Goal: Task Accomplishment & Management: Manage account settings

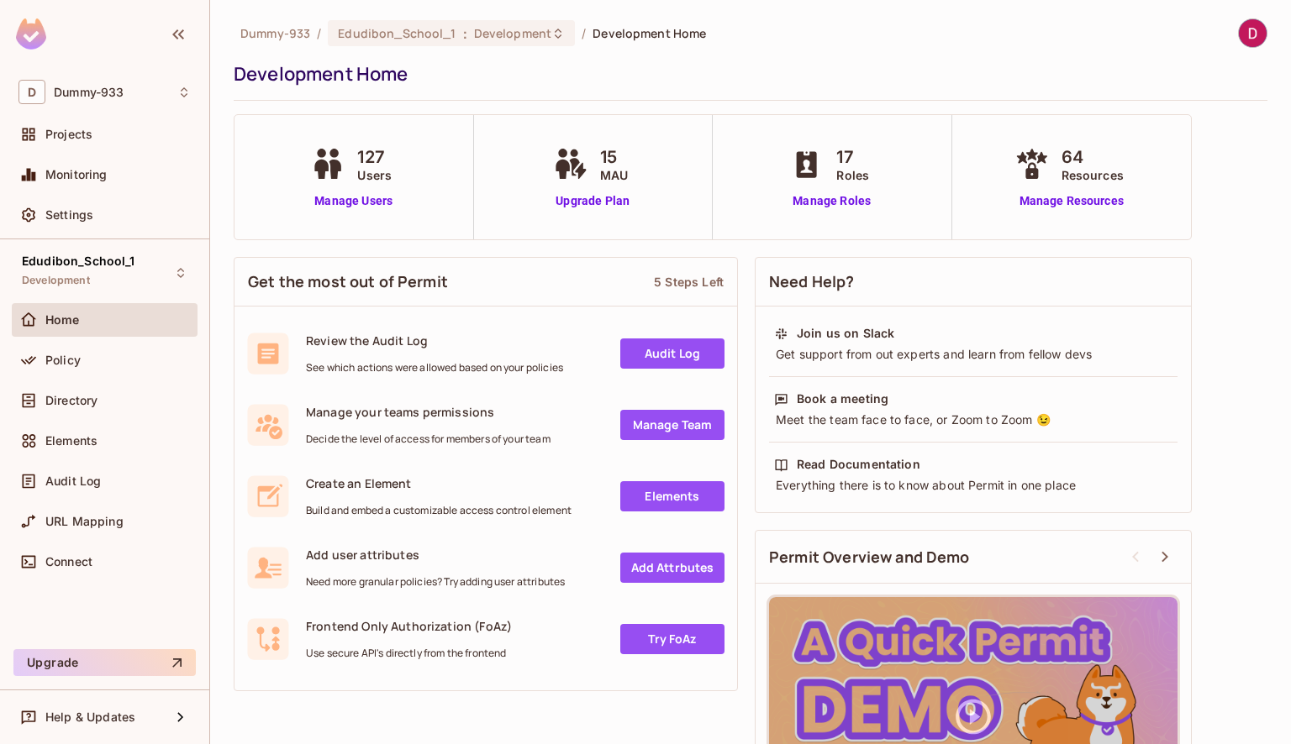
click at [1239, 37] on img at bounding box center [1253, 33] width 28 height 28
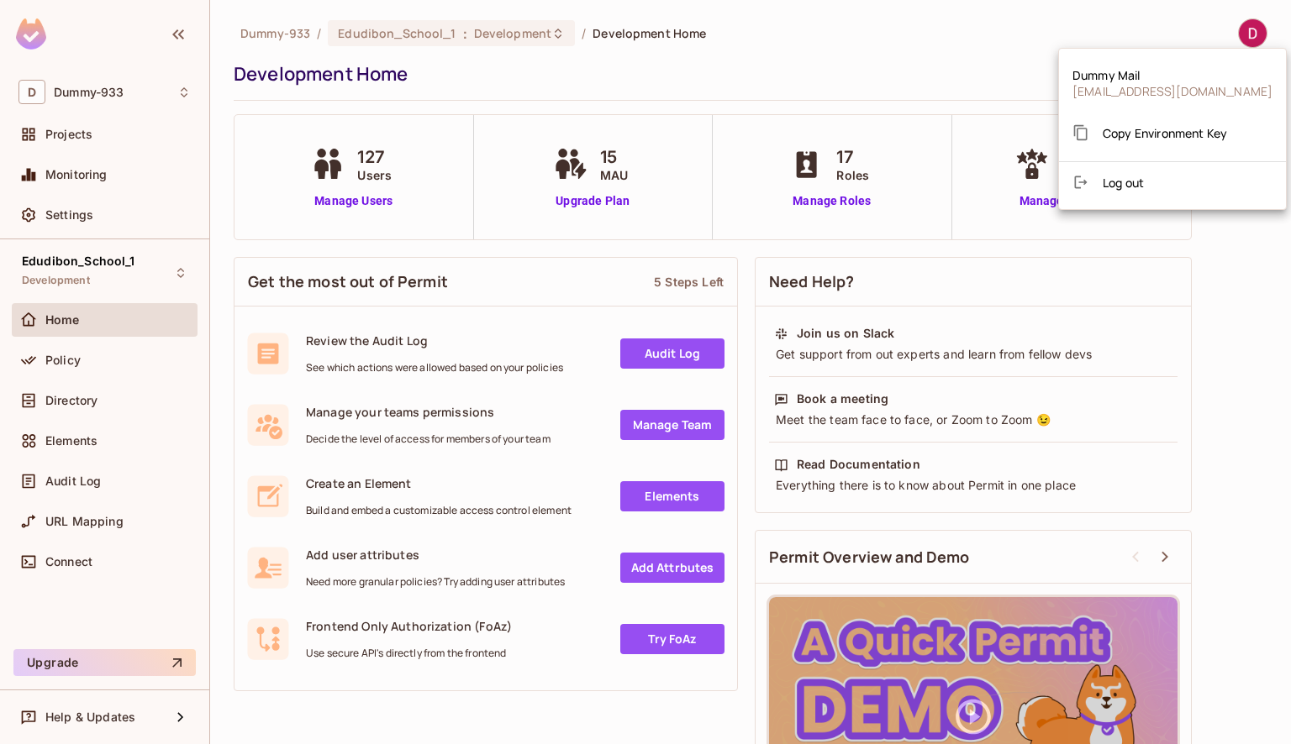
click at [763, 73] on div at bounding box center [645, 372] width 1291 height 744
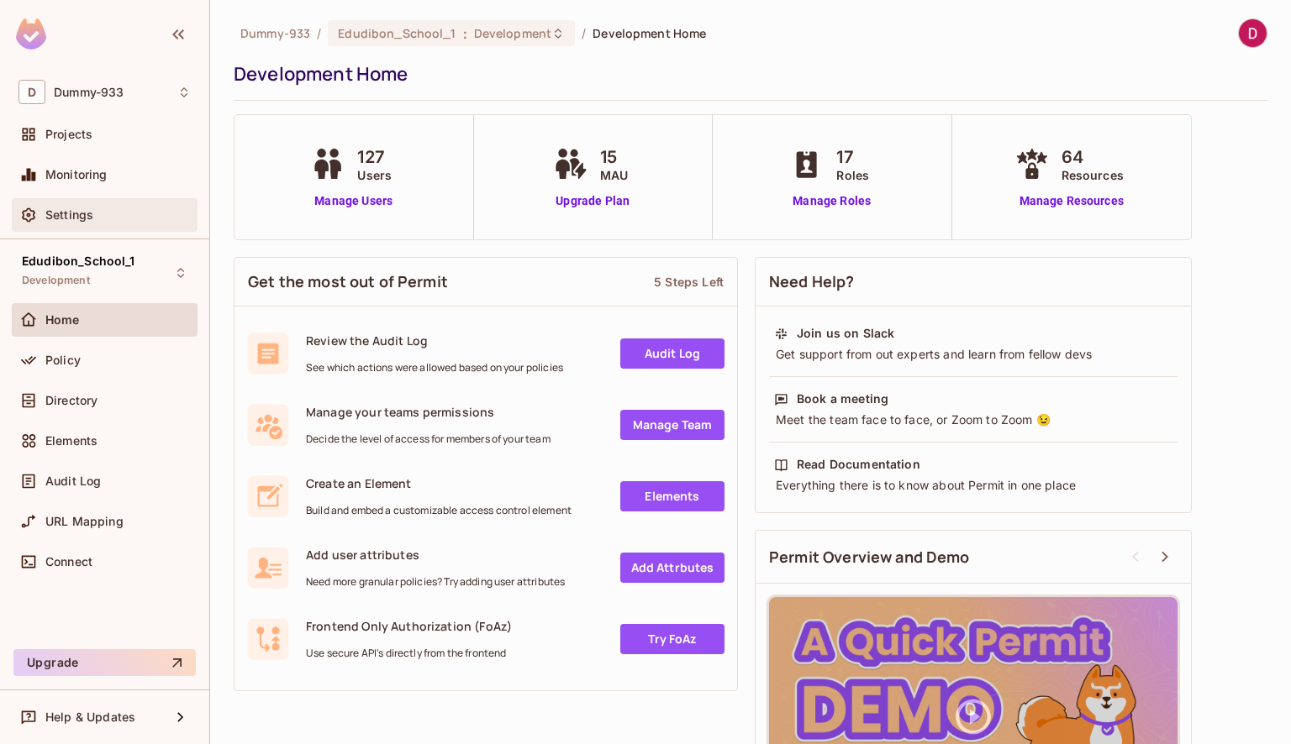
click at [87, 217] on span "Settings" at bounding box center [69, 214] width 48 height 13
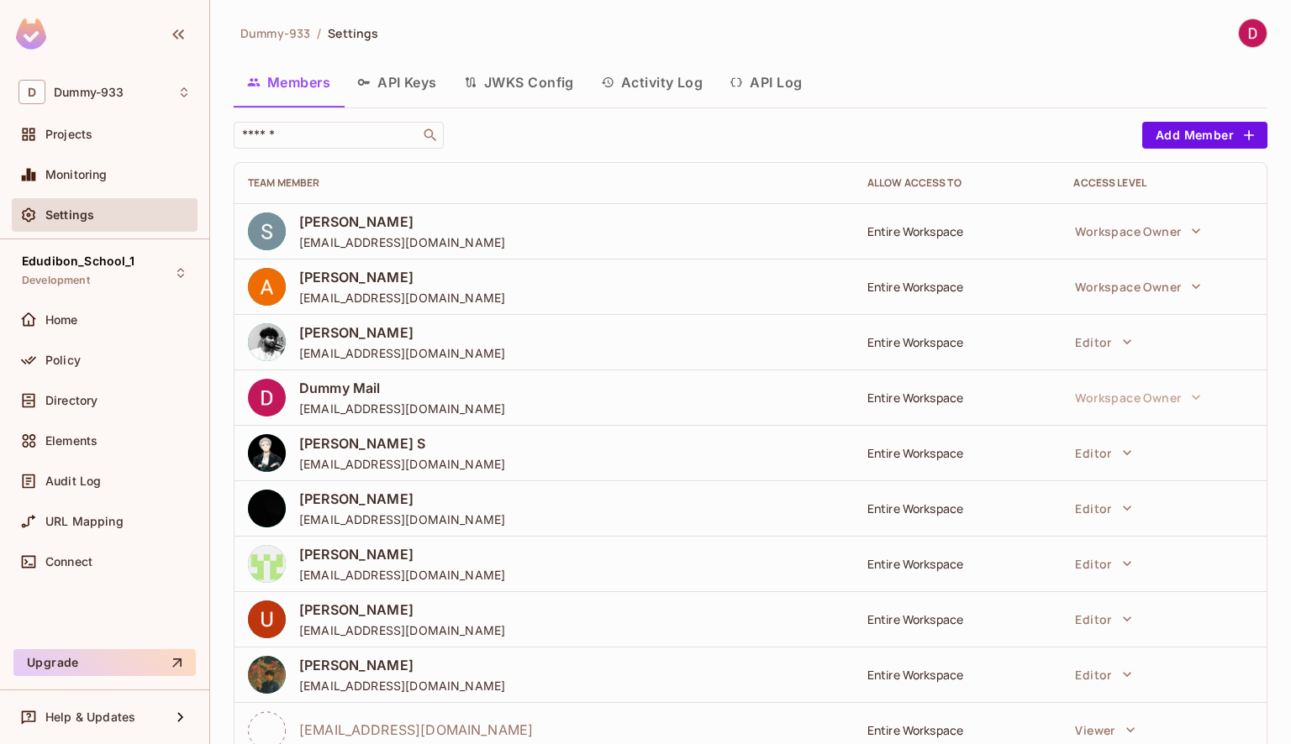
scroll to position [50, 0]
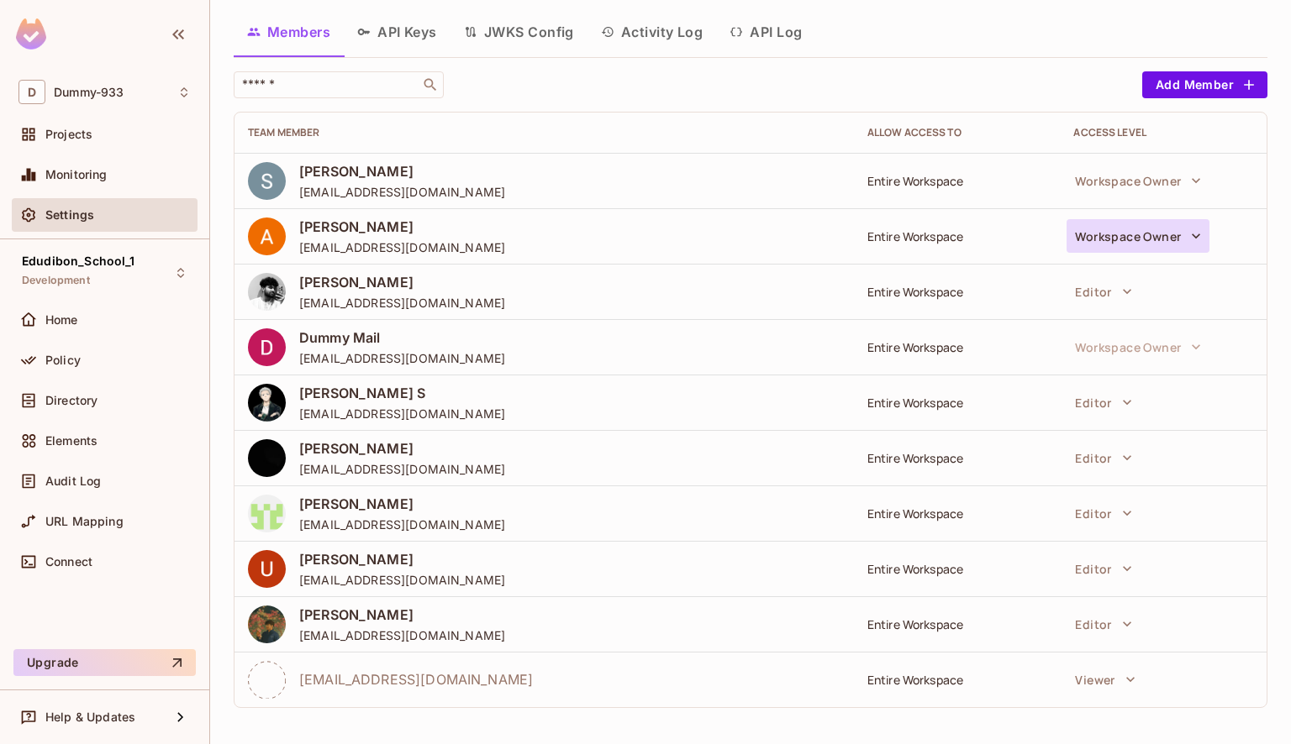
click at [1187, 228] on icon "button" at bounding box center [1195, 236] width 17 height 17
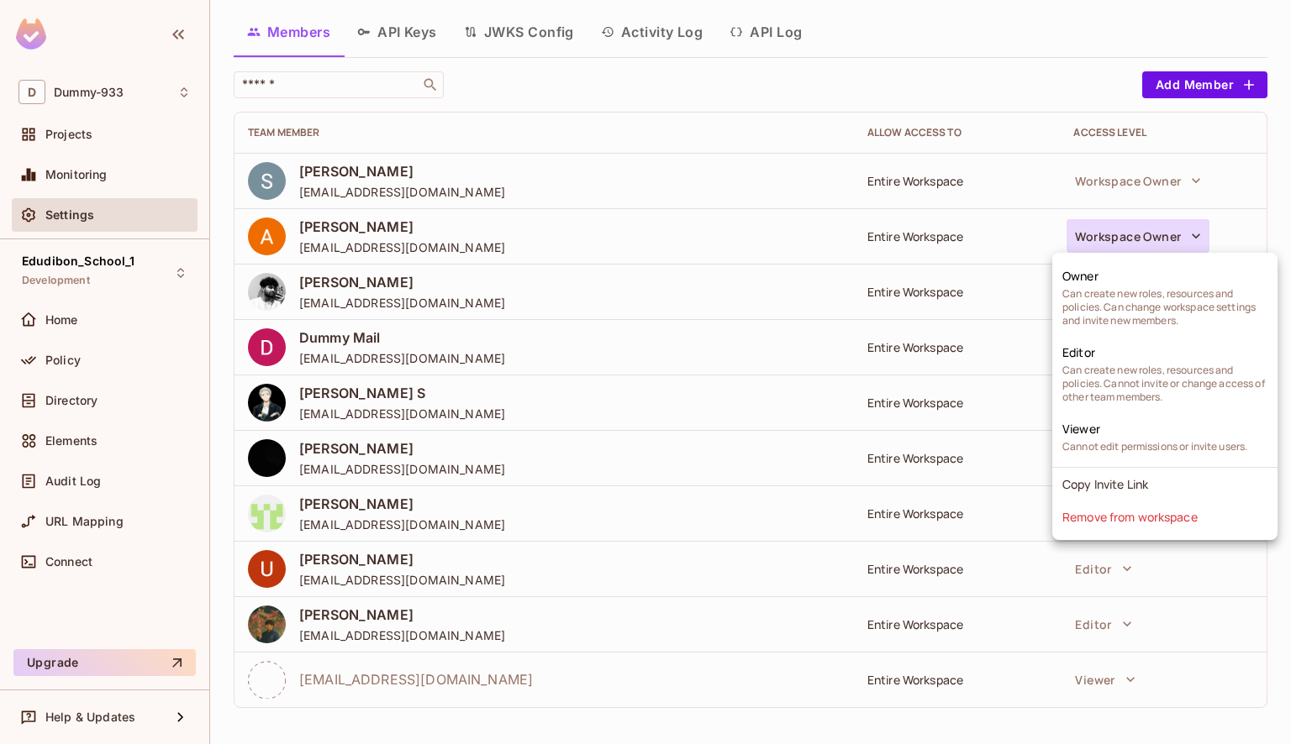
click at [897, 320] on div at bounding box center [645, 372] width 1291 height 744
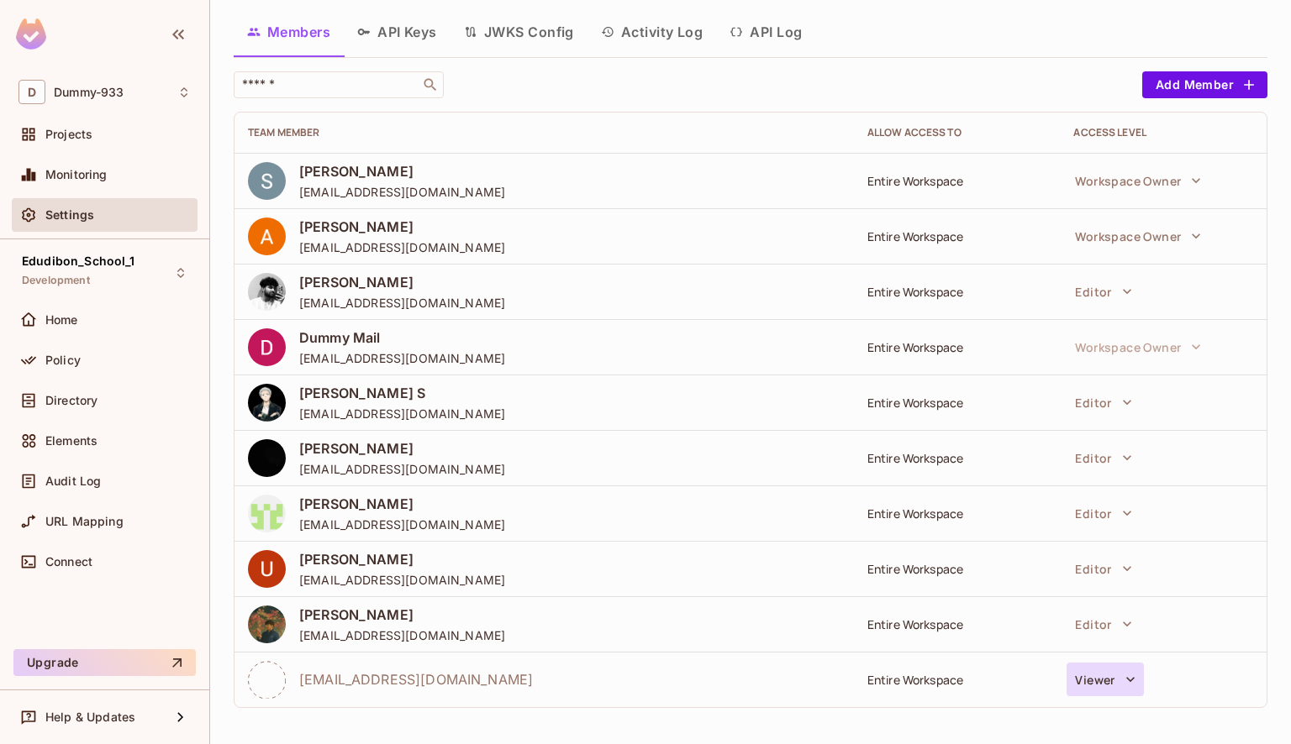
click at [1107, 687] on button "Viewer" at bounding box center [1104, 680] width 76 height 34
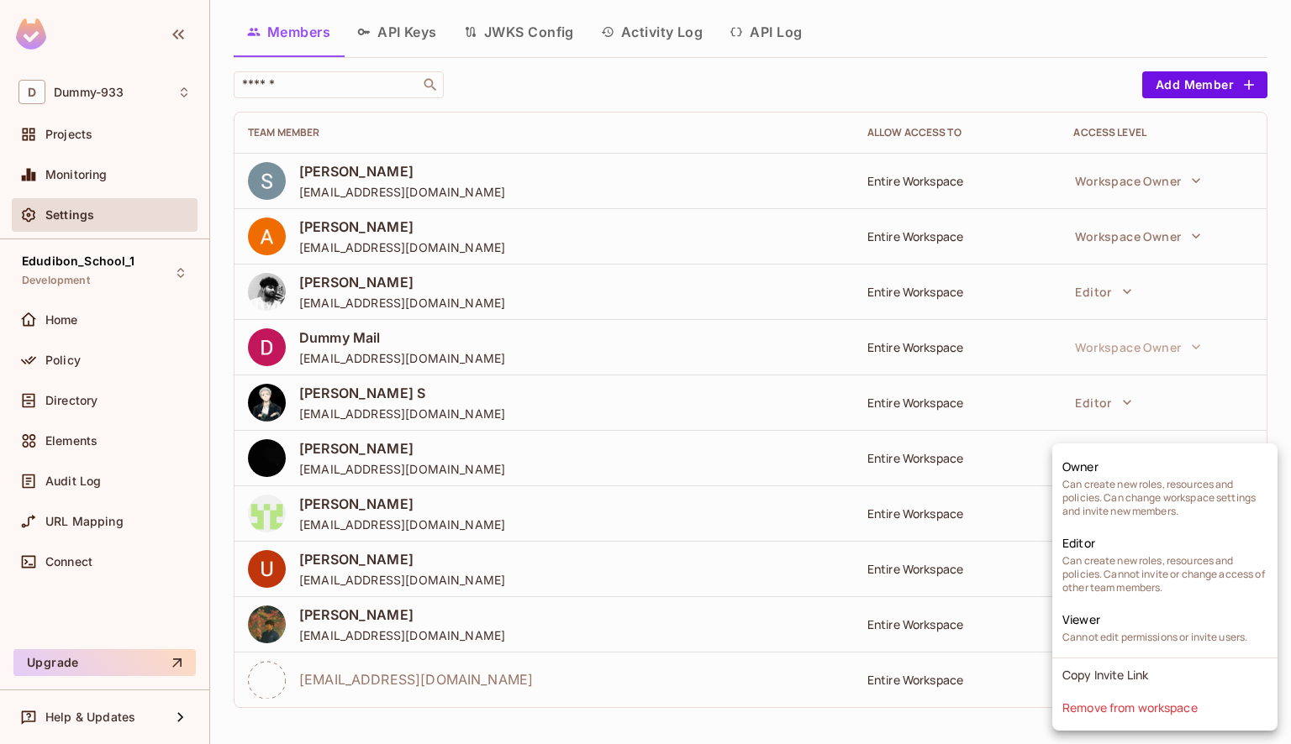
click at [775, 680] on div at bounding box center [645, 372] width 1291 height 744
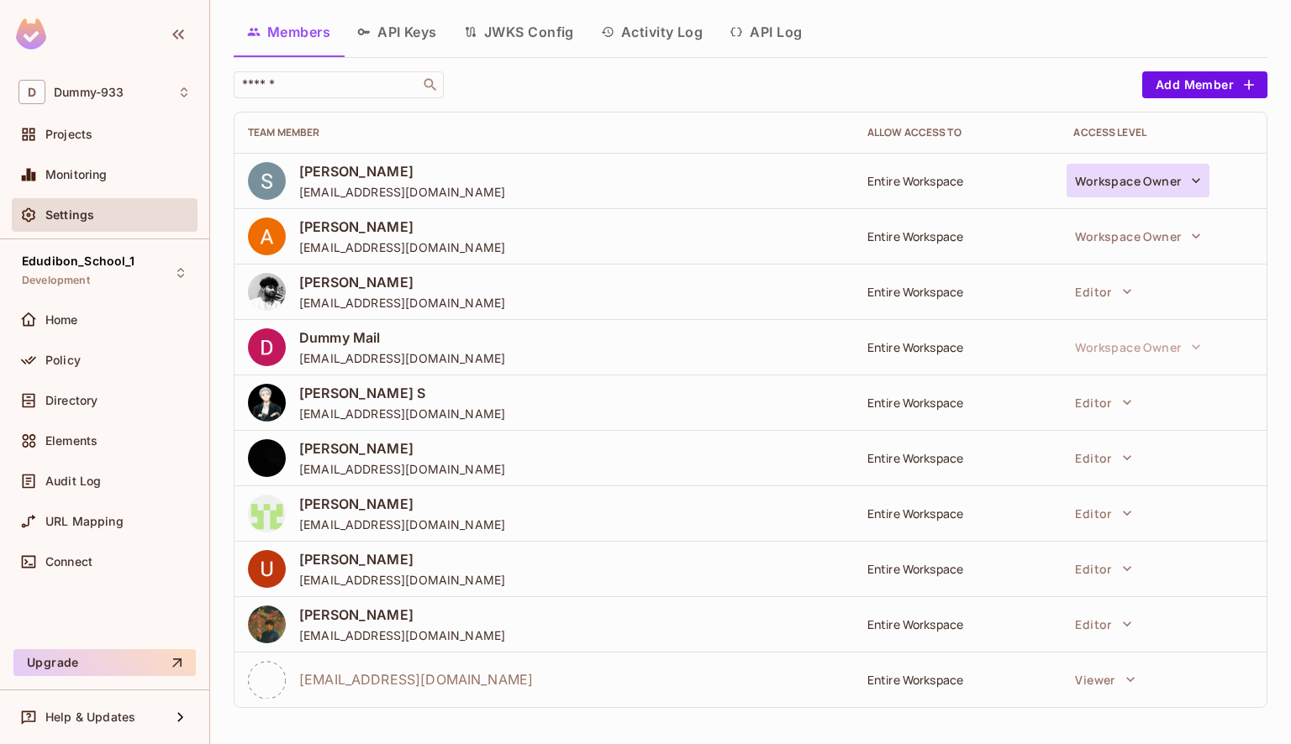
click at [1160, 186] on button "Workspace Owner" at bounding box center [1137, 181] width 143 height 34
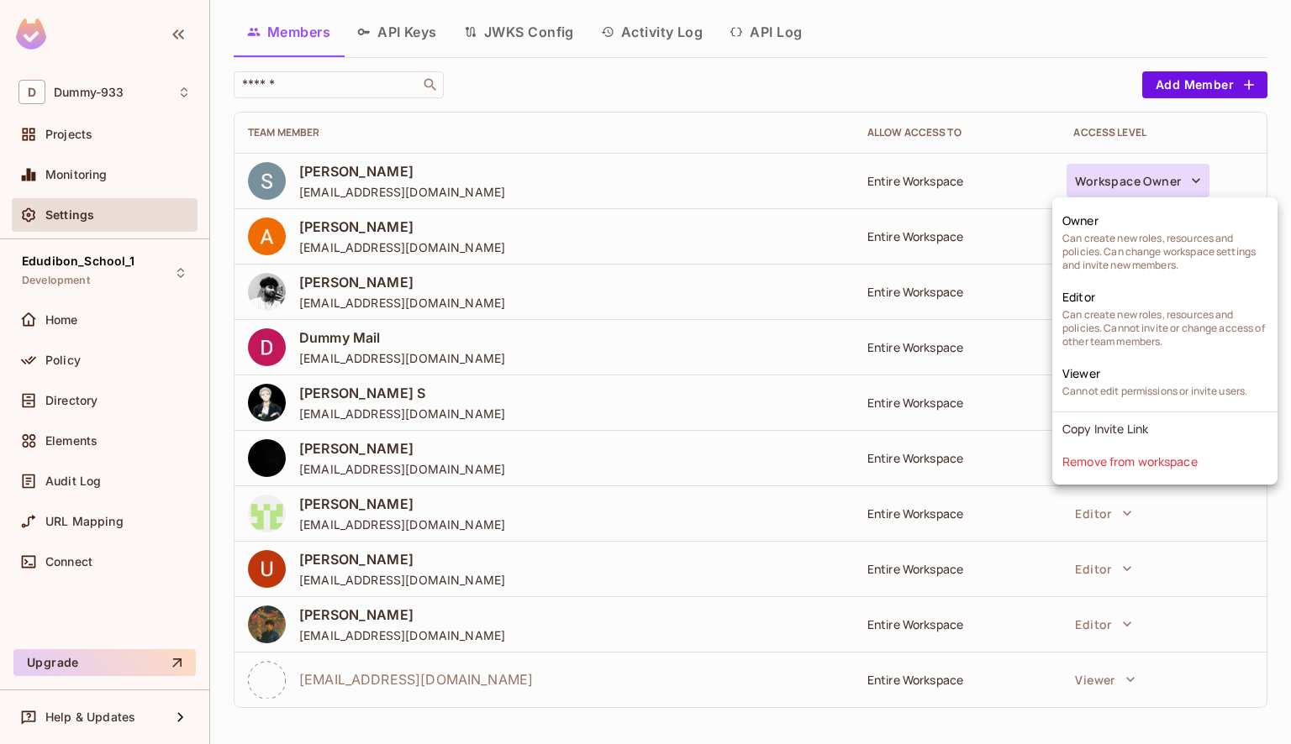
click at [766, 118] on div at bounding box center [645, 372] width 1291 height 744
